Goal: Ask a question

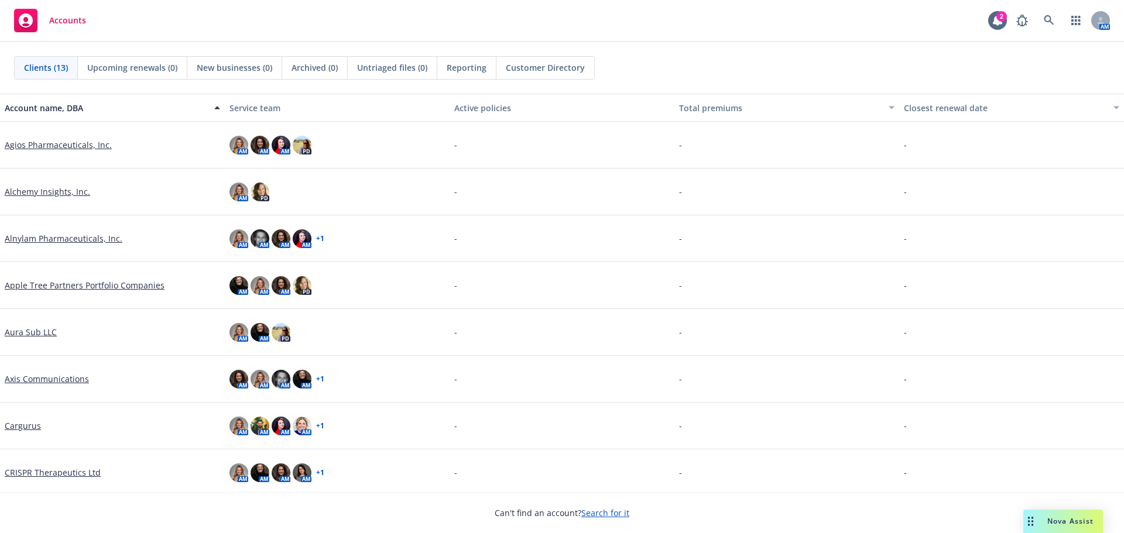
click at [1029, 519] on icon "Drag to move" at bounding box center [1030, 521] width 5 height 9
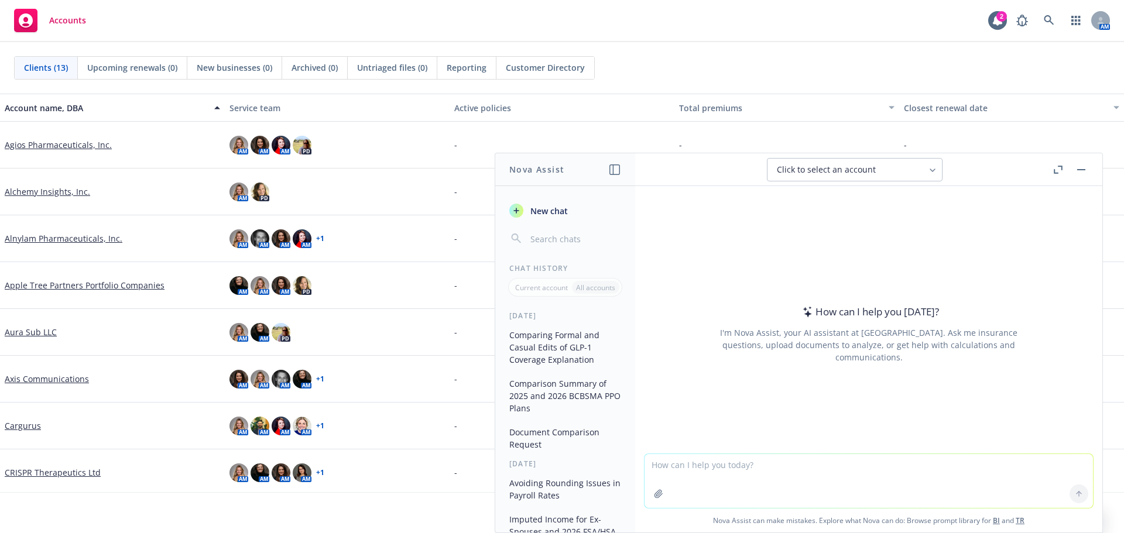
click at [762, 473] on textarea at bounding box center [869, 481] width 448 height 54
paste textarea "To clarify, I have been receiving Social Security Disability benefits but I hav…"
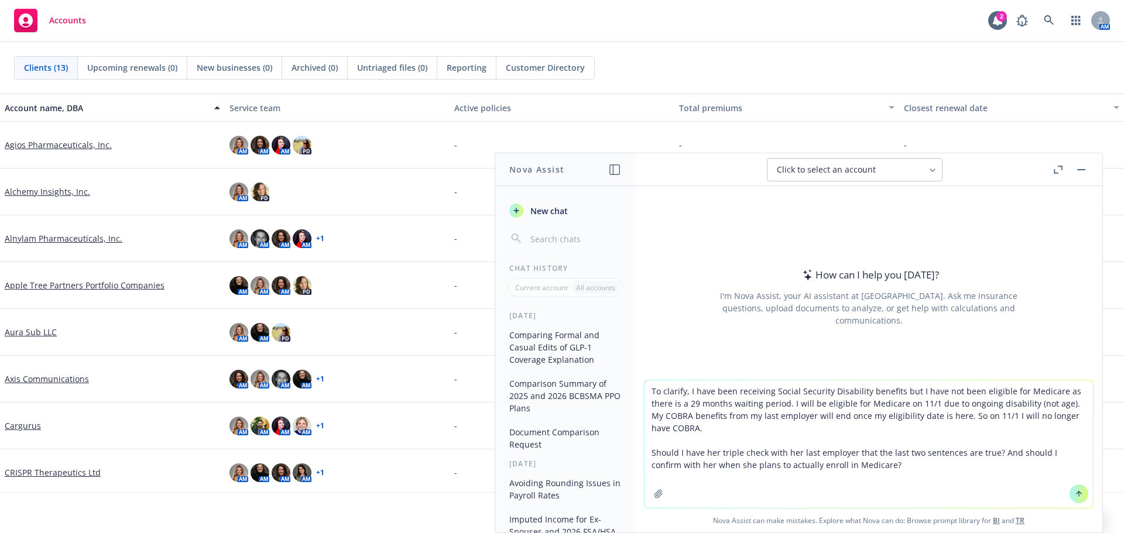
click at [645, 389] on textarea "To clarify, I have been receiving Social Security Disability benefits but I hav…" at bounding box center [869, 445] width 448 height 128
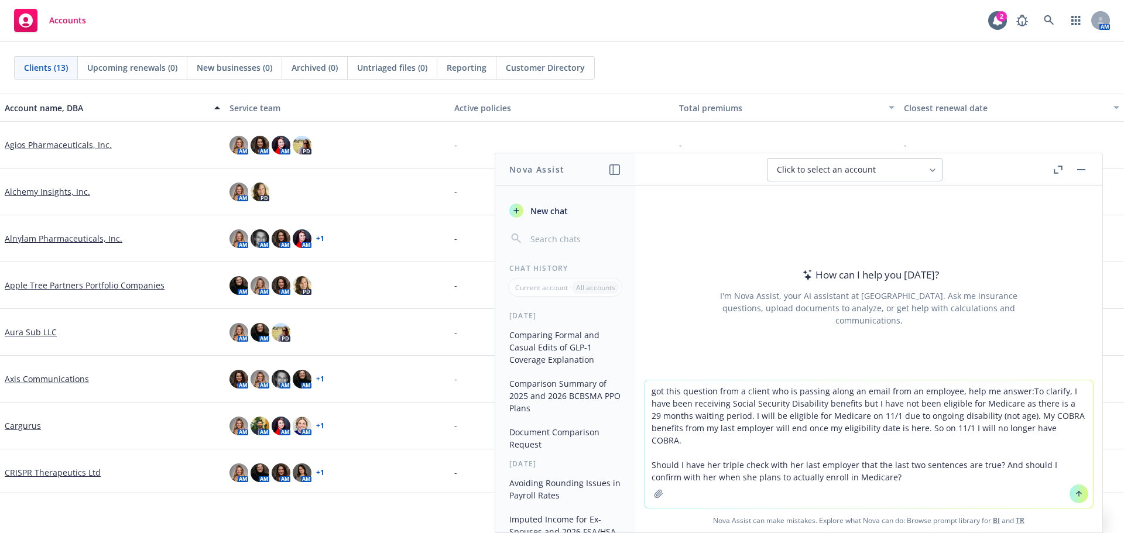
type textarea "got this question from a client who is passing along an email from an employee,…"
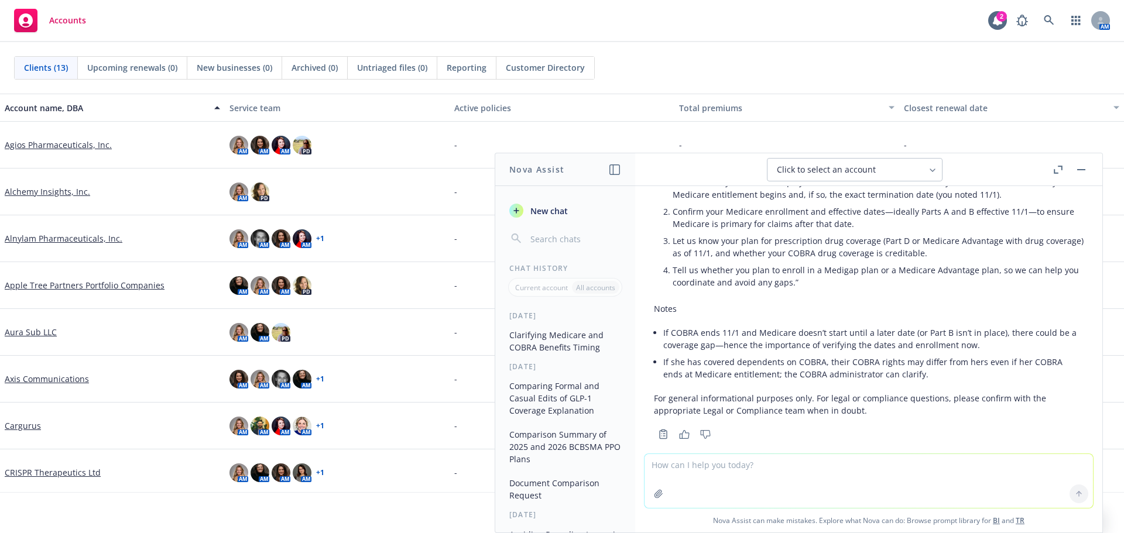
scroll to position [556, 0]
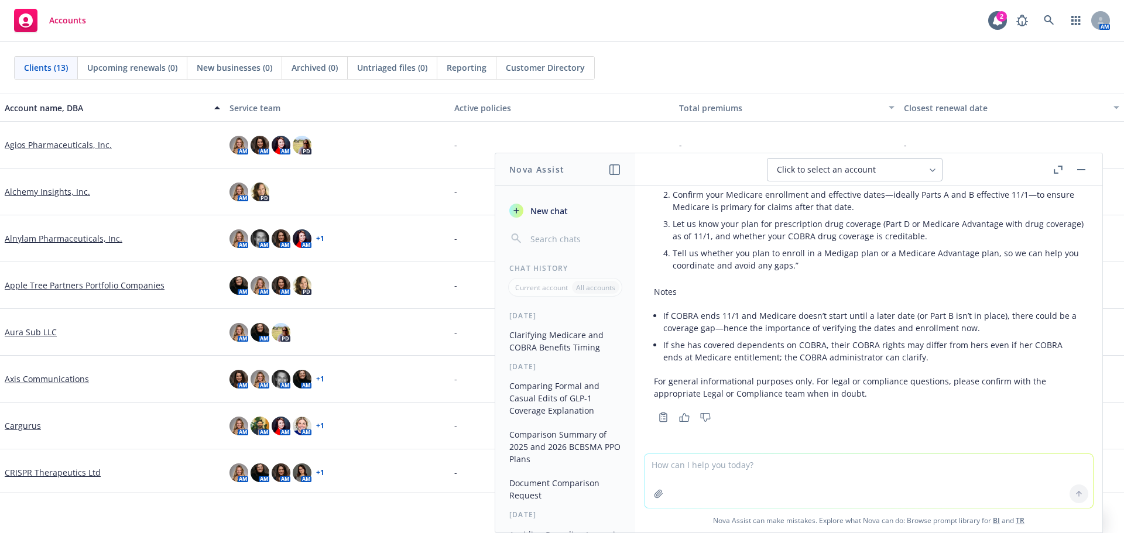
click at [690, 466] on textarea at bounding box center [869, 481] width 448 height 54
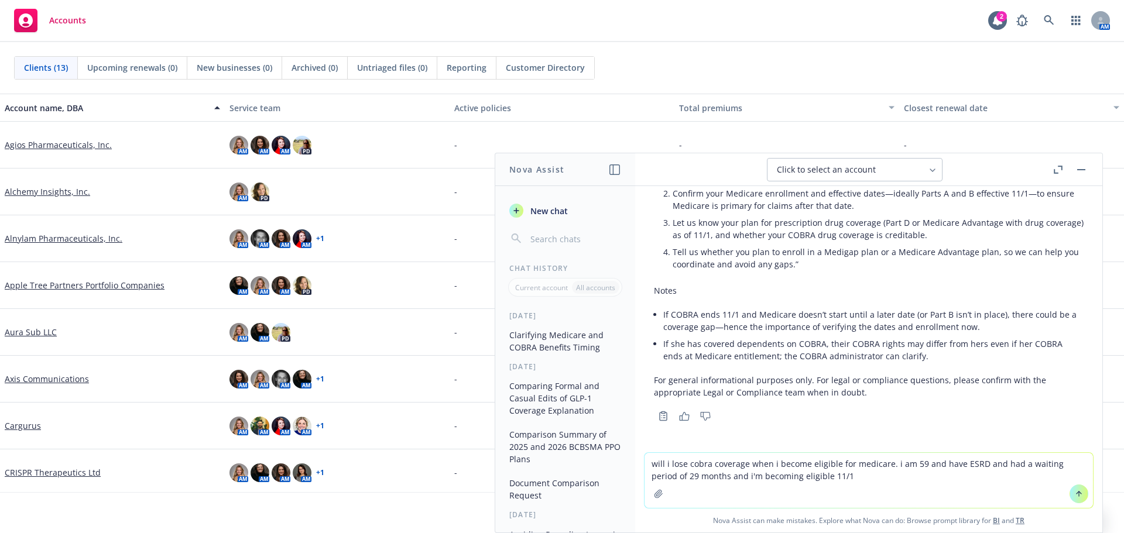
type textarea "will i lose cobra coverage when i become eligible for medicare. i am 59 and hav…"
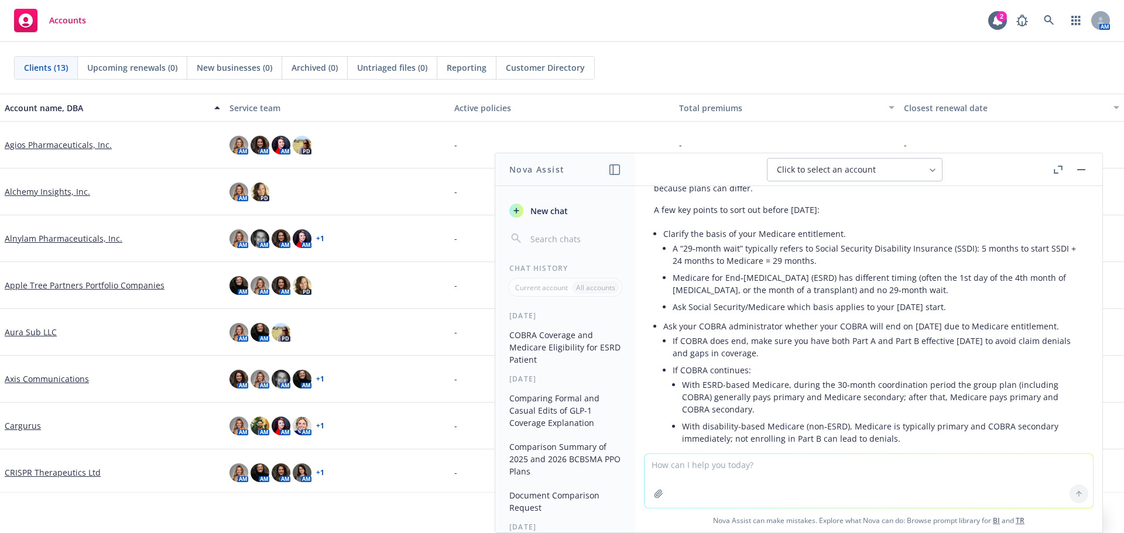
scroll to position [937, 0]
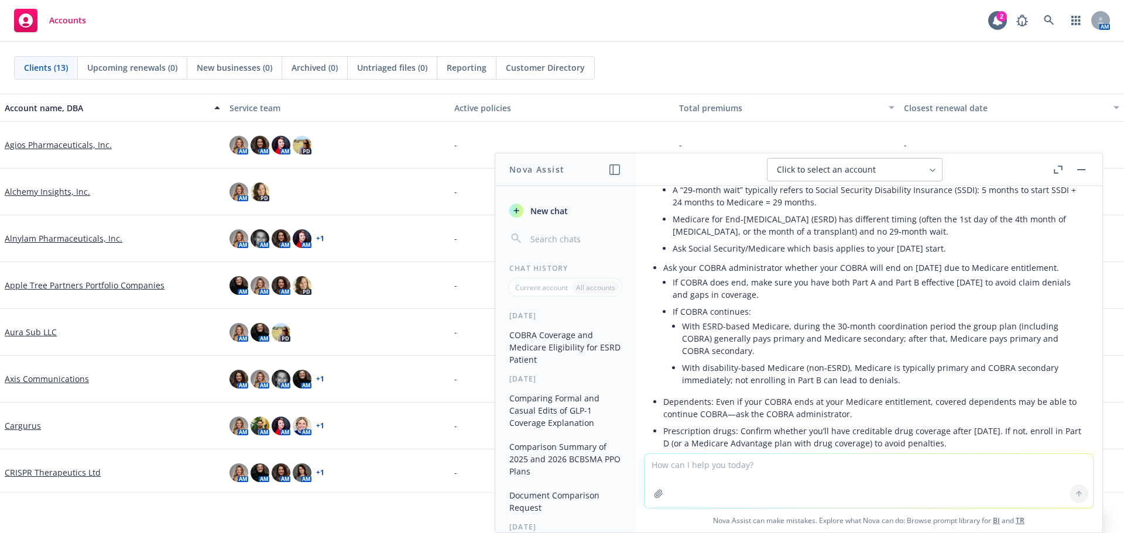
drag, startPoint x: 780, startPoint y: 456, endPoint x: 775, endPoint y: 465, distance: 10.5
click at [779, 457] on textarea at bounding box center [869, 481] width 448 height 54
type textarea "draft a termination letter to voya for lantheus's fsa, commuter and cobra admin…"
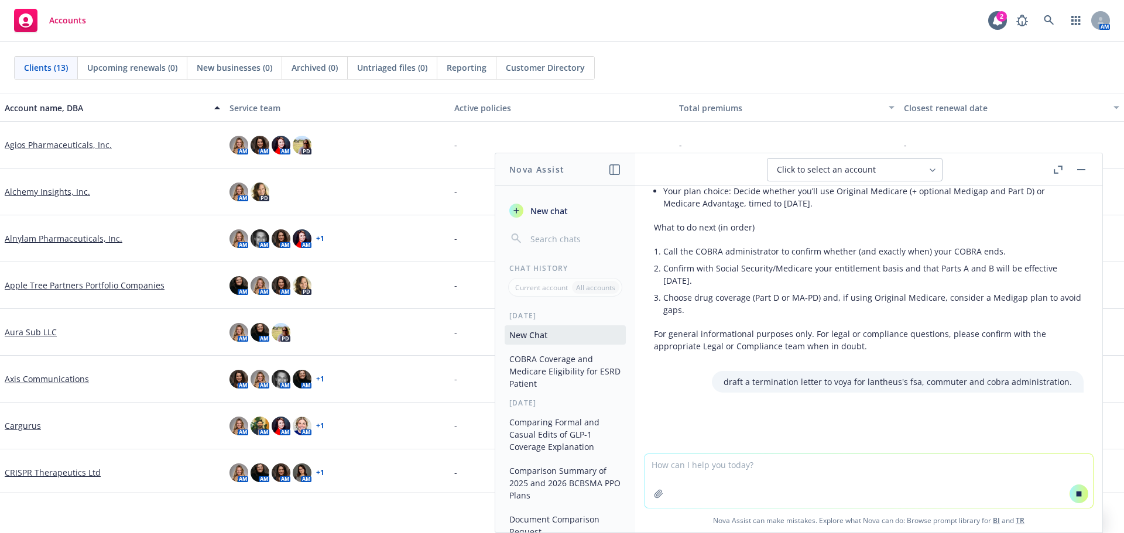
scroll to position [1198, 0]
